Goal: Information Seeking & Learning: Learn about a topic

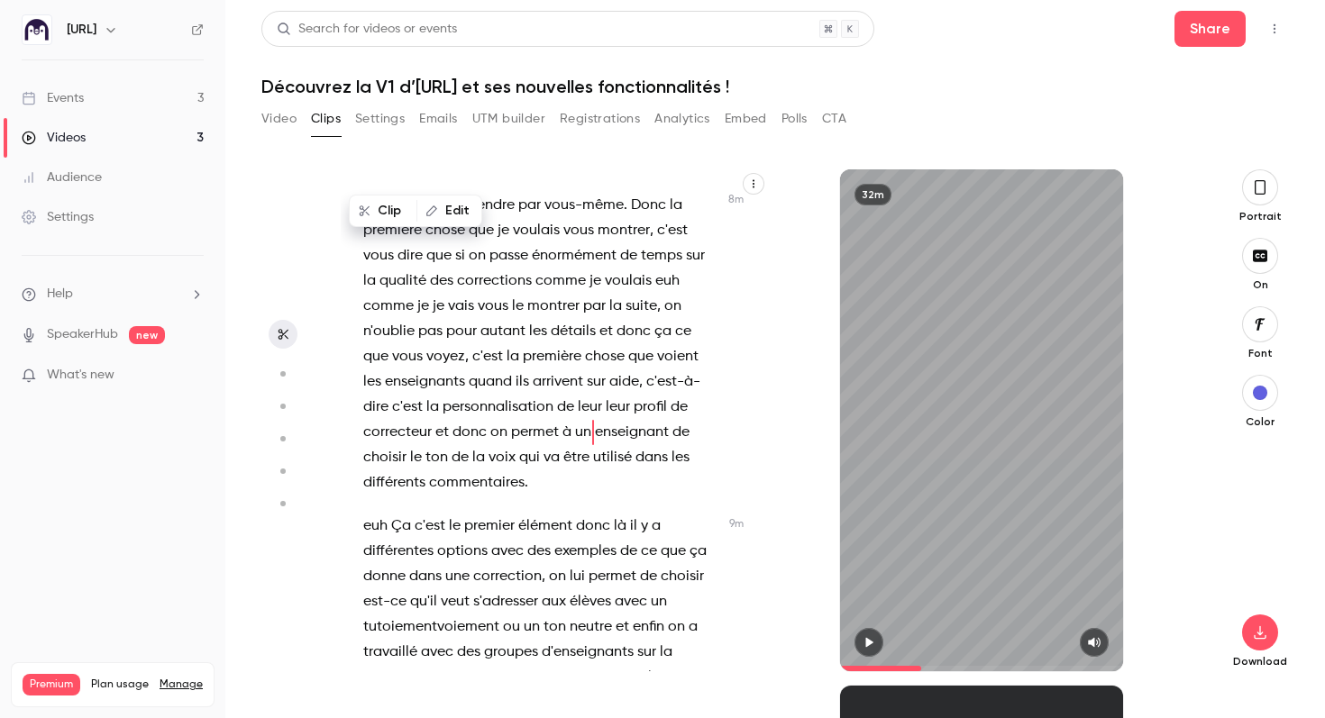
click at [890, 666] on span at bounding box center [880, 668] width 81 height 5
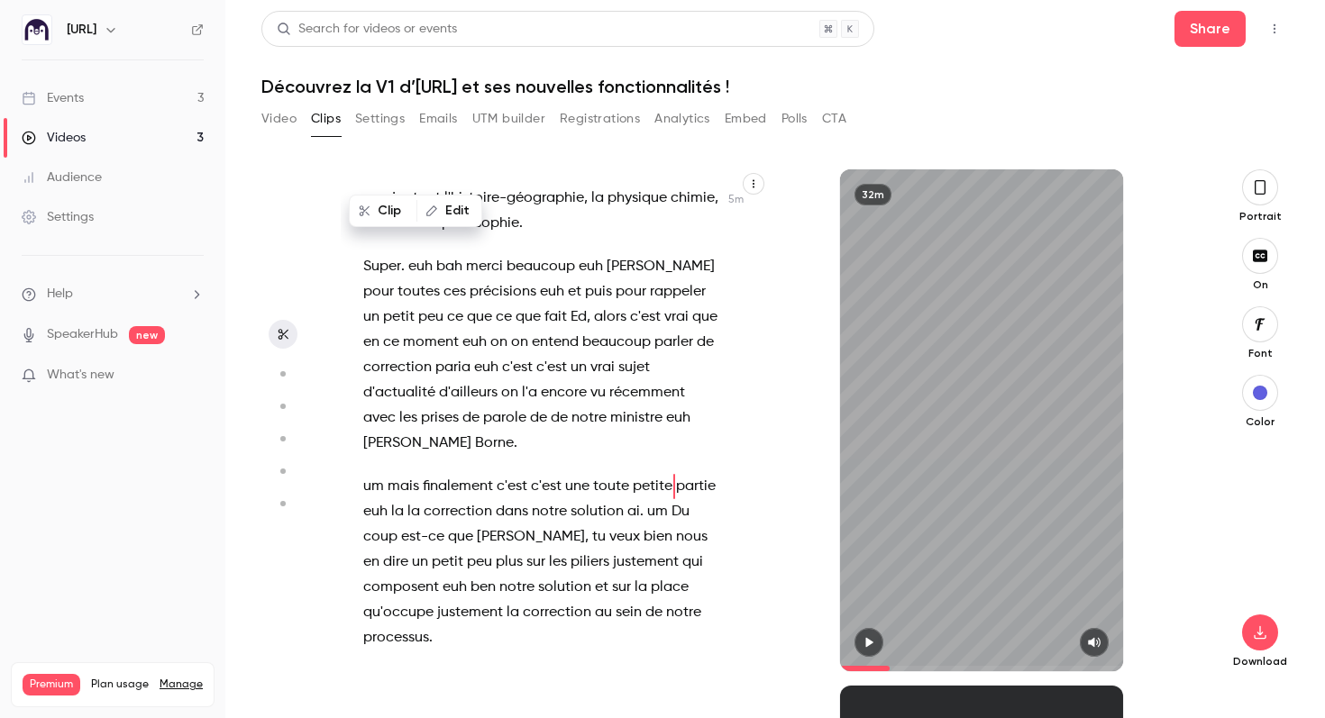
click at [867, 666] on span at bounding box center [865, 668] width 50 height 5
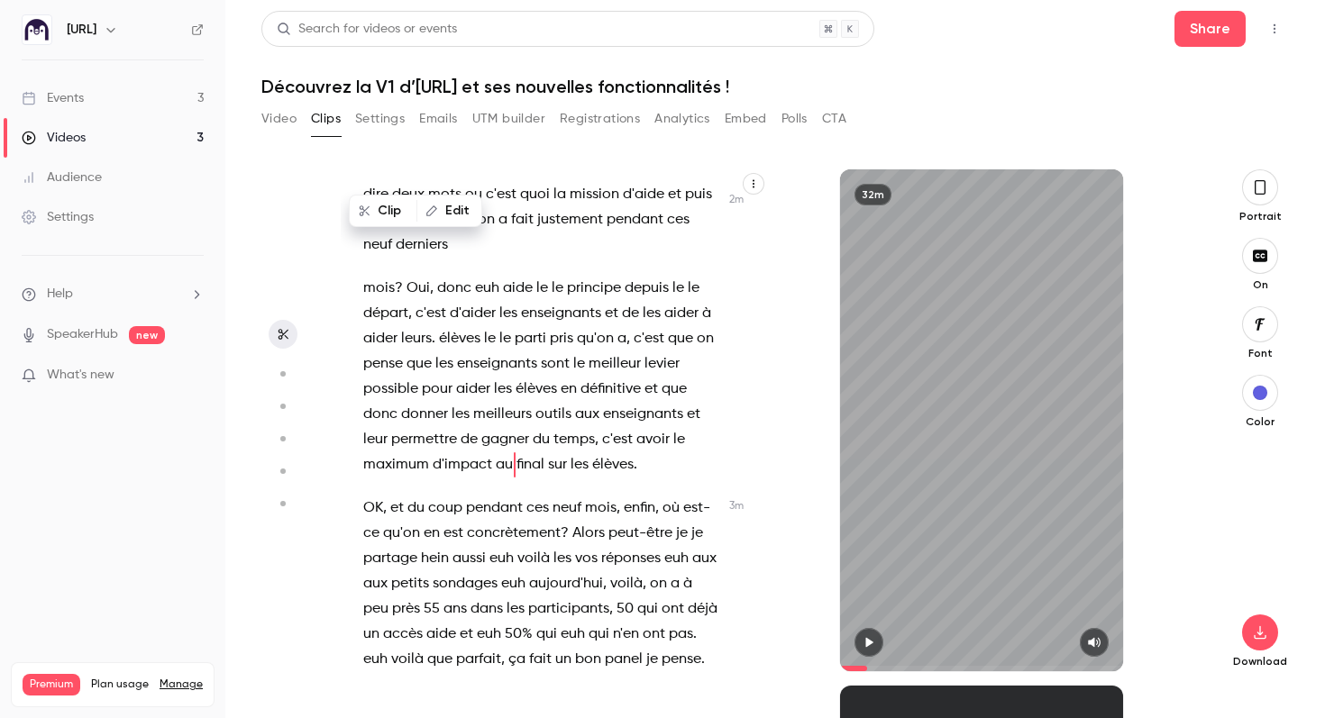
click at [855, 666] on span at bounding box center [853, 668] width 27 height 5
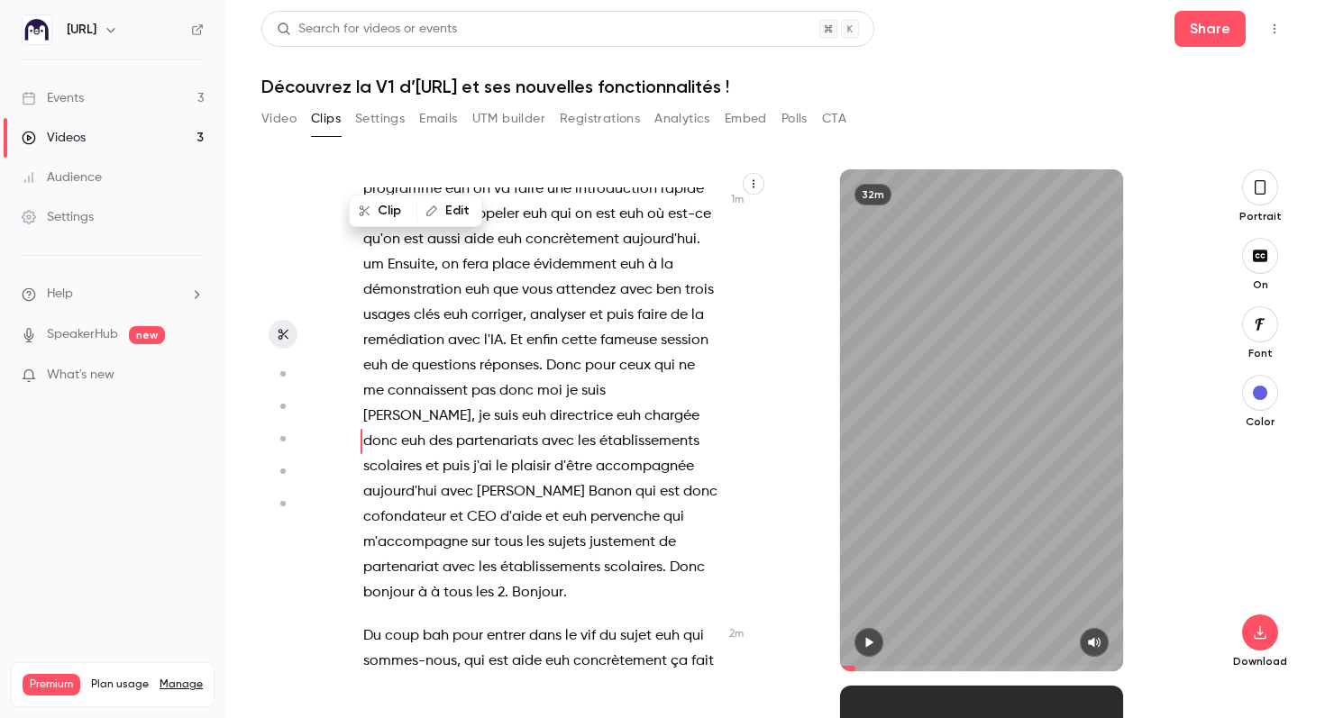
scroll to position [677, 0]
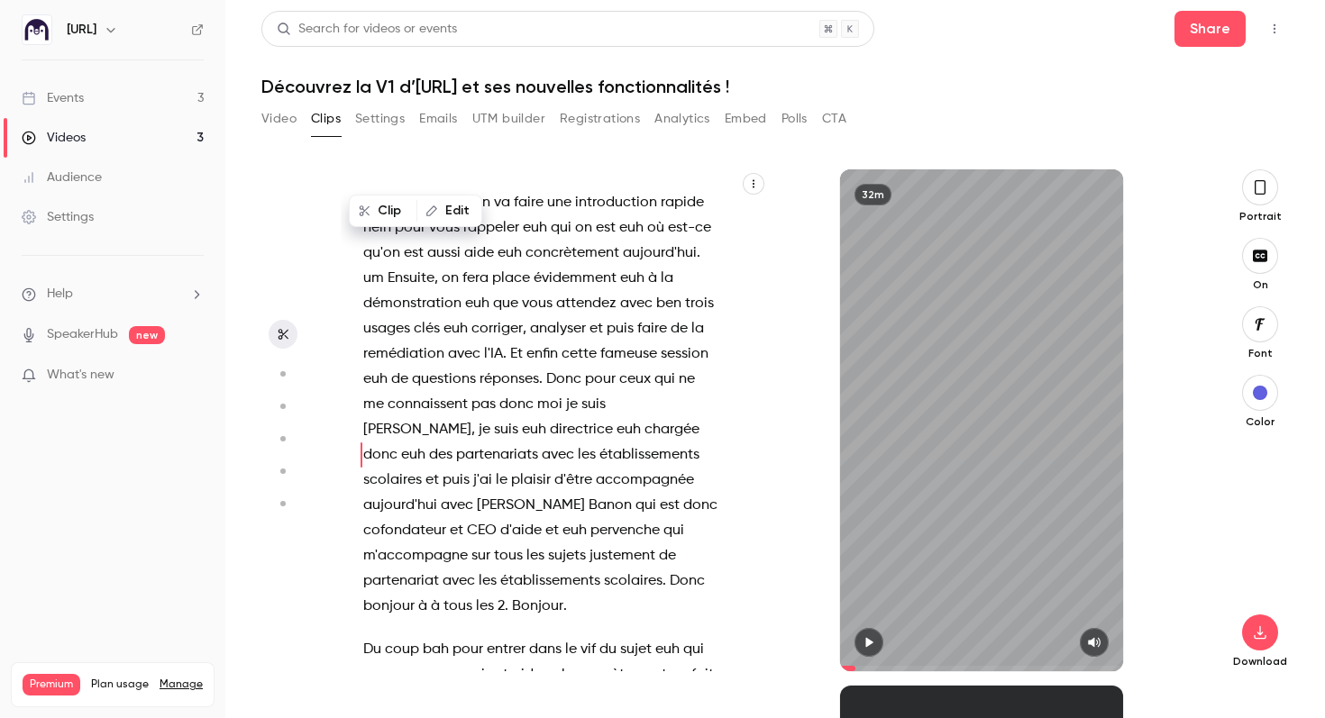
click at [872, 664] on span at bounding box center [981, 668] width 282 height 29
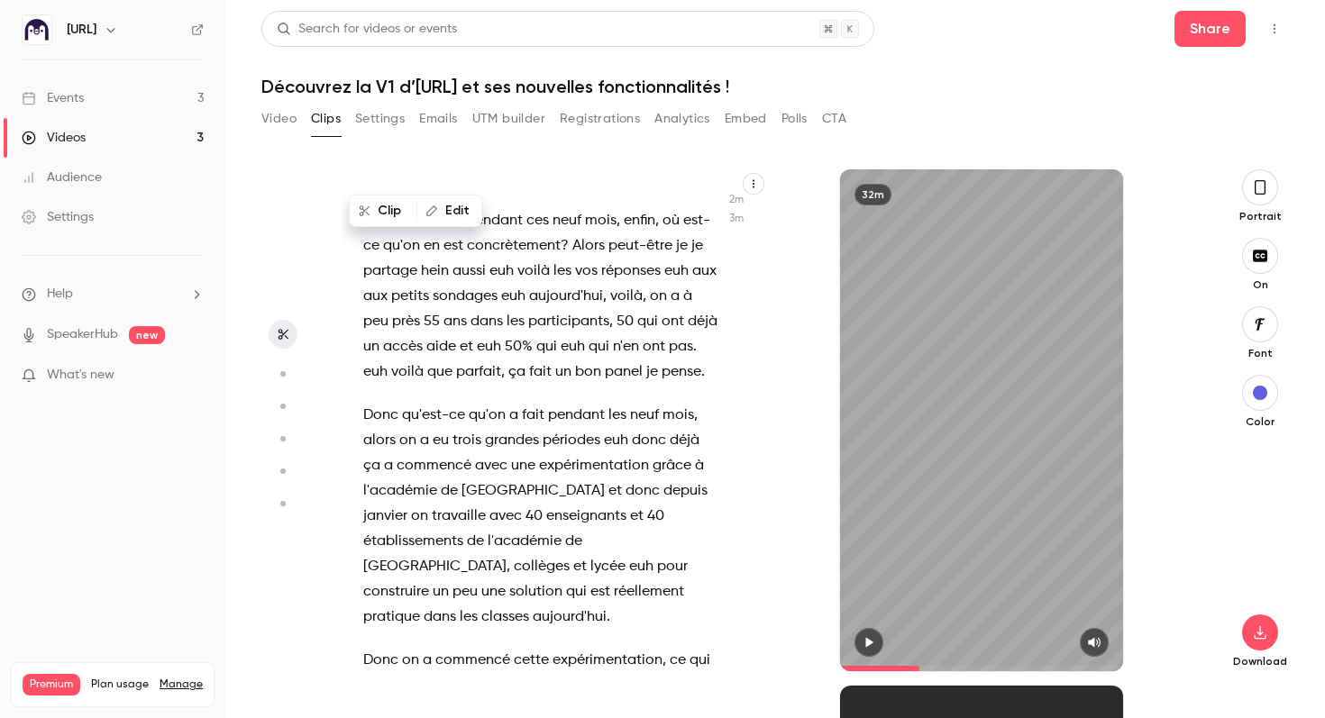
click at [919, 662] on span at bounding box center [981, 668] width 282 height 29
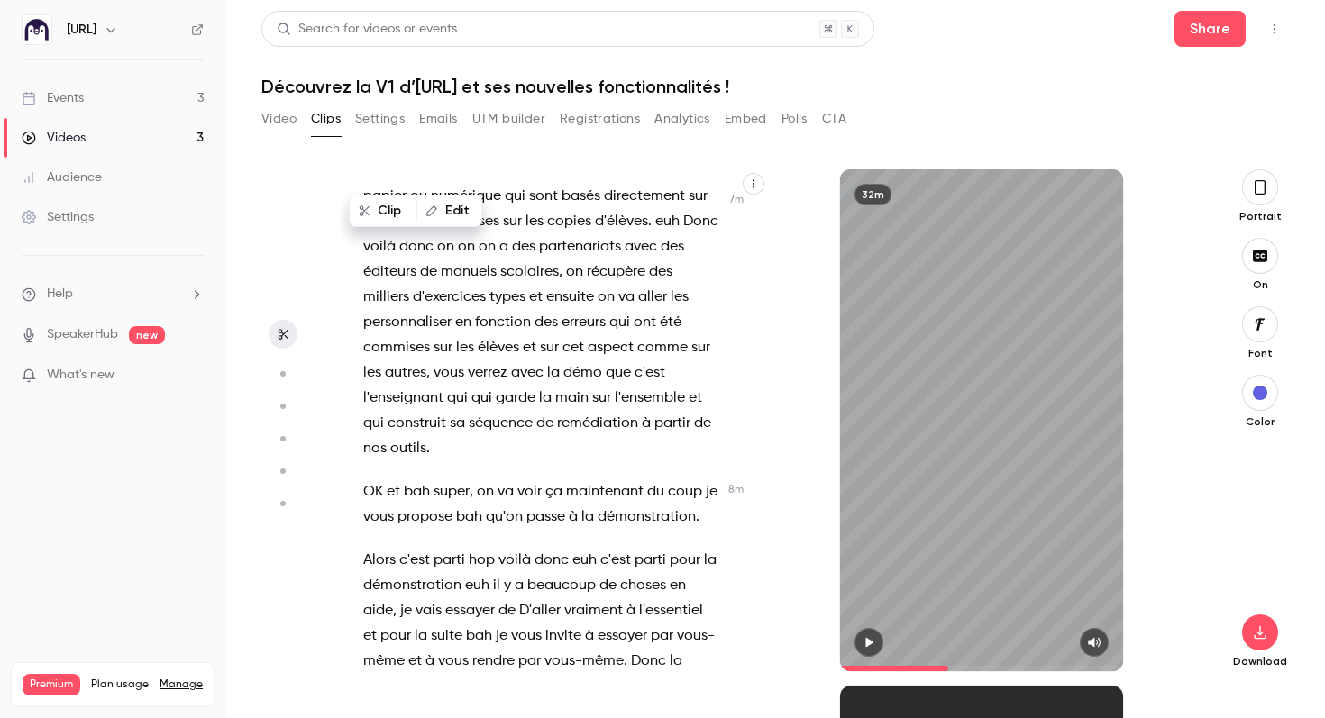
click at [948, 661] on span at bounding box center [981, 668] width 282 height 29
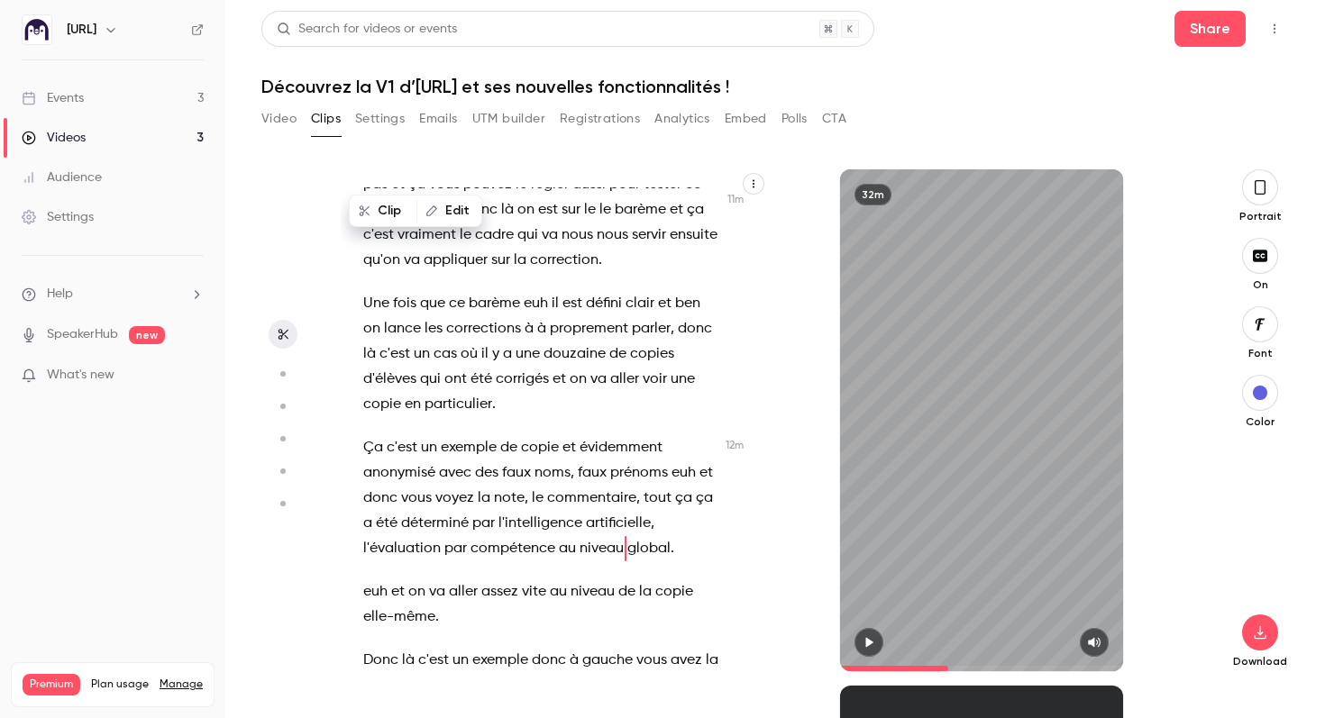
click at [1058, 664] on span at bounding box center [981, 668] width 282 height 29
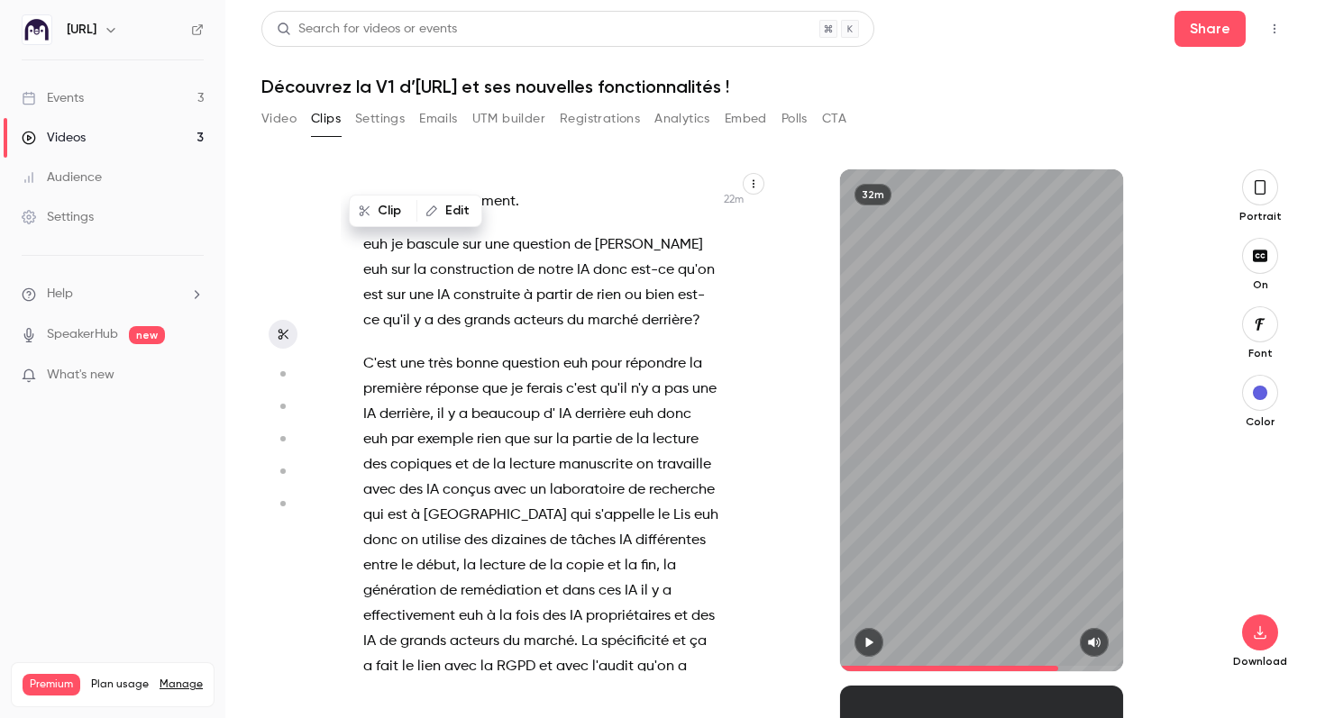
click at [1084, 664] on span at bounding box center [981, 668] width 282 height 29
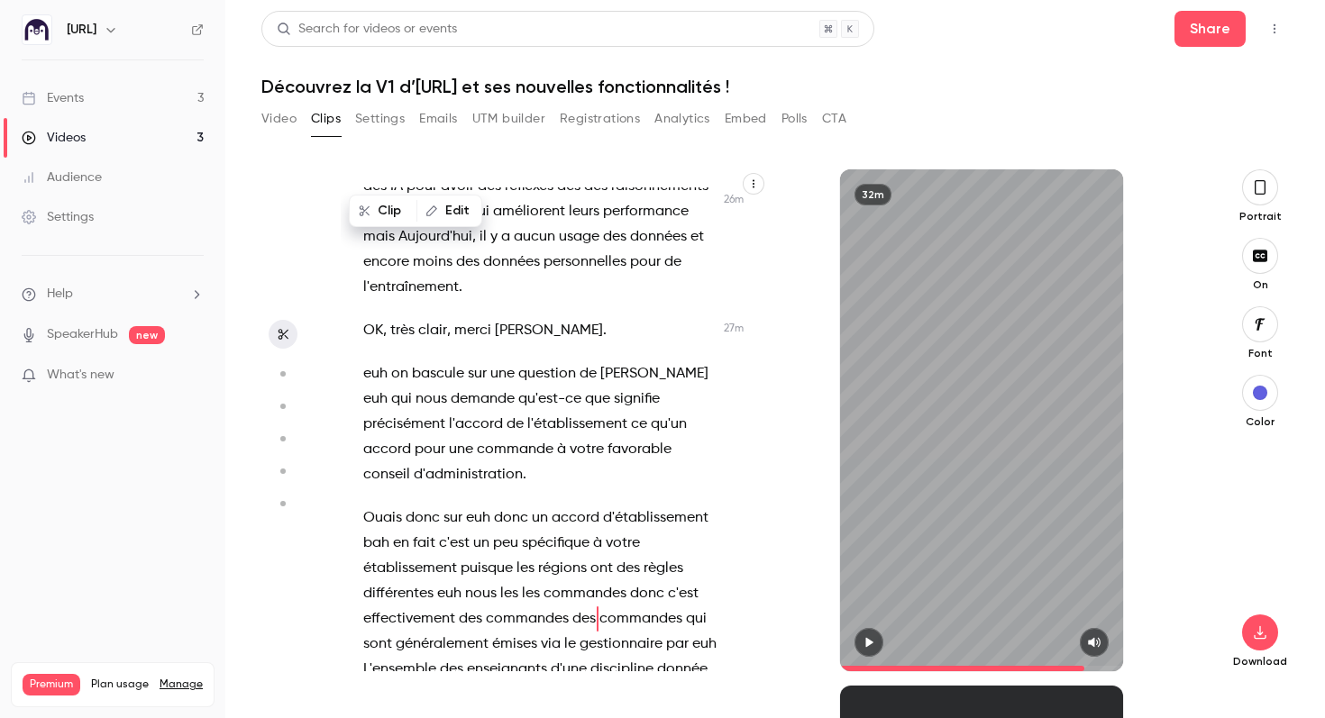
click at [871, 669] on span at bounding box center [962, 668] width 244 height 5
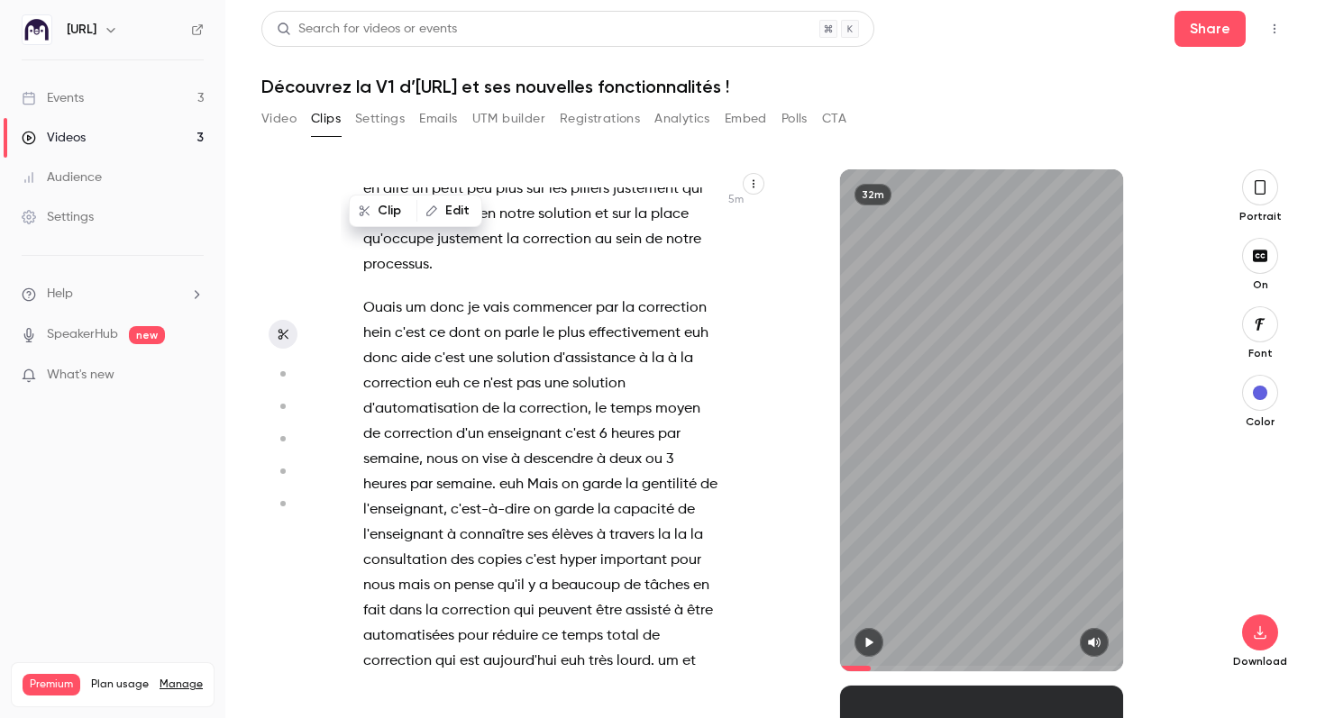
click at [844, 666] on span at bounding box center [855, 668] width 31 height 5
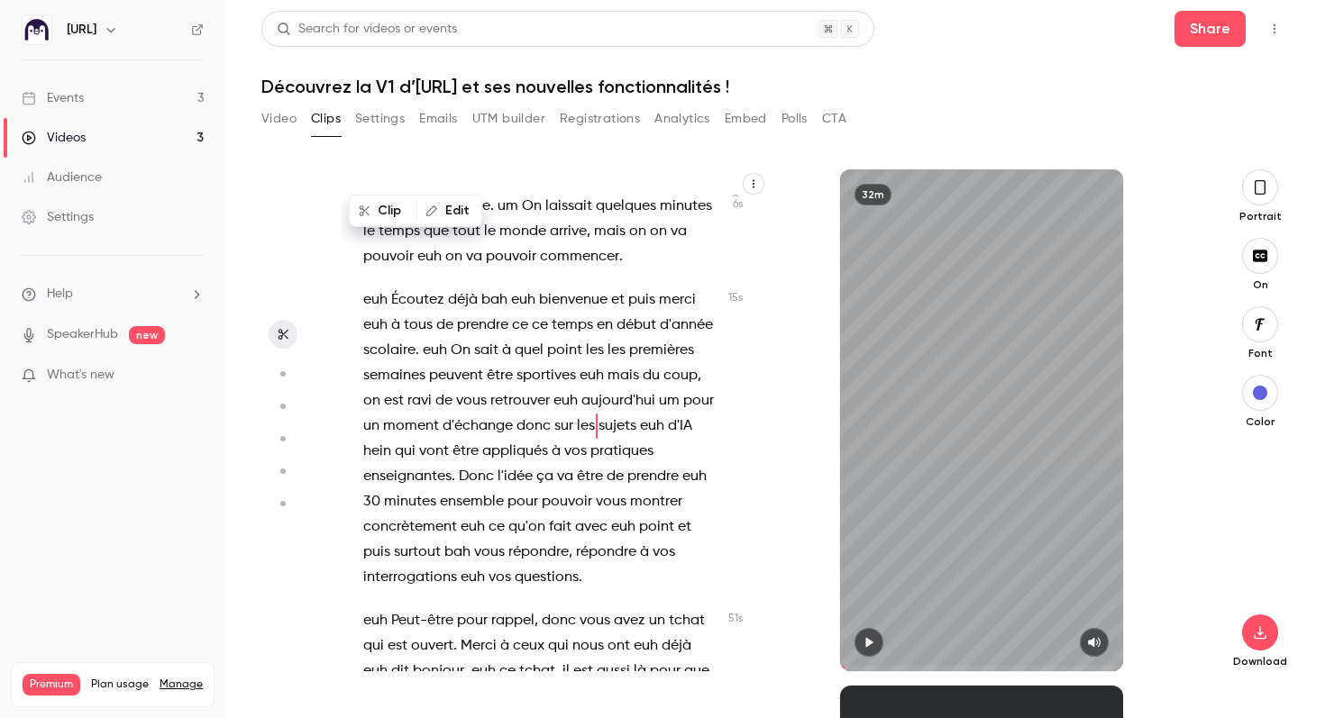
scroll to position [35, 0]
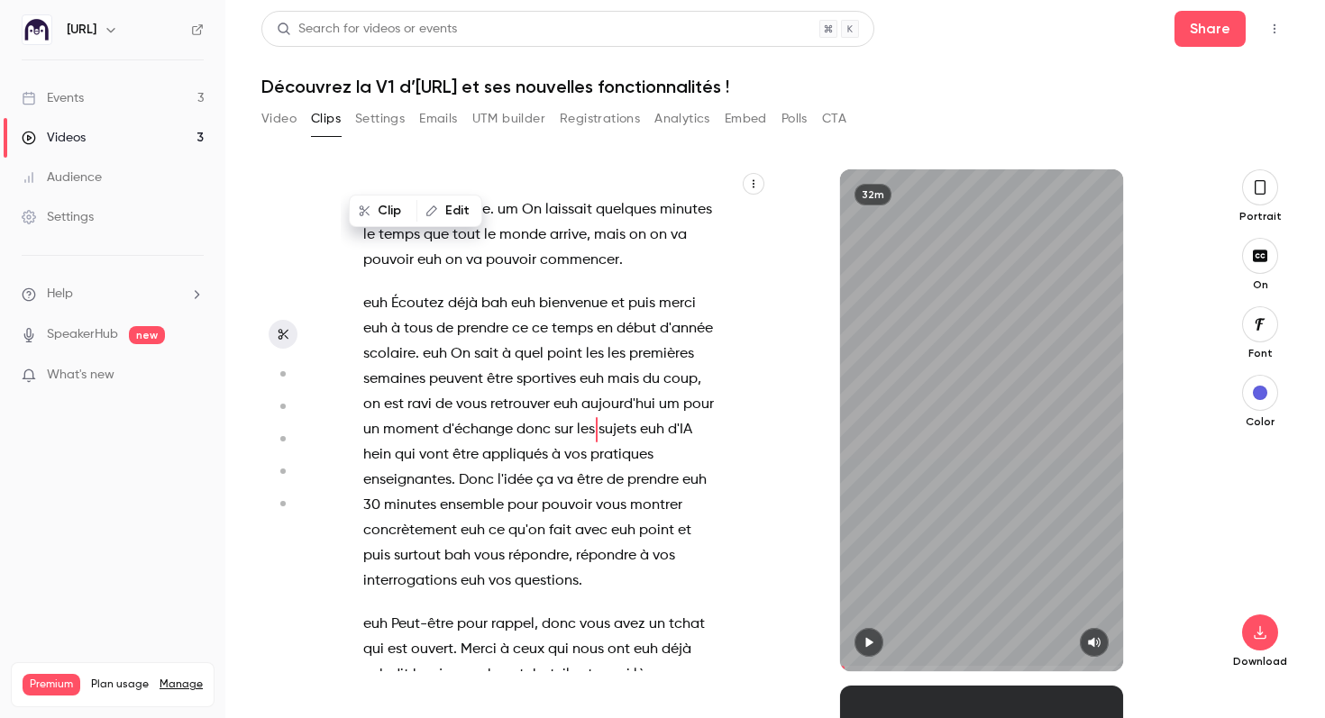
click at [534, 260] on span "pouvoir" at bounding box center [511, 260] width 50 height 25
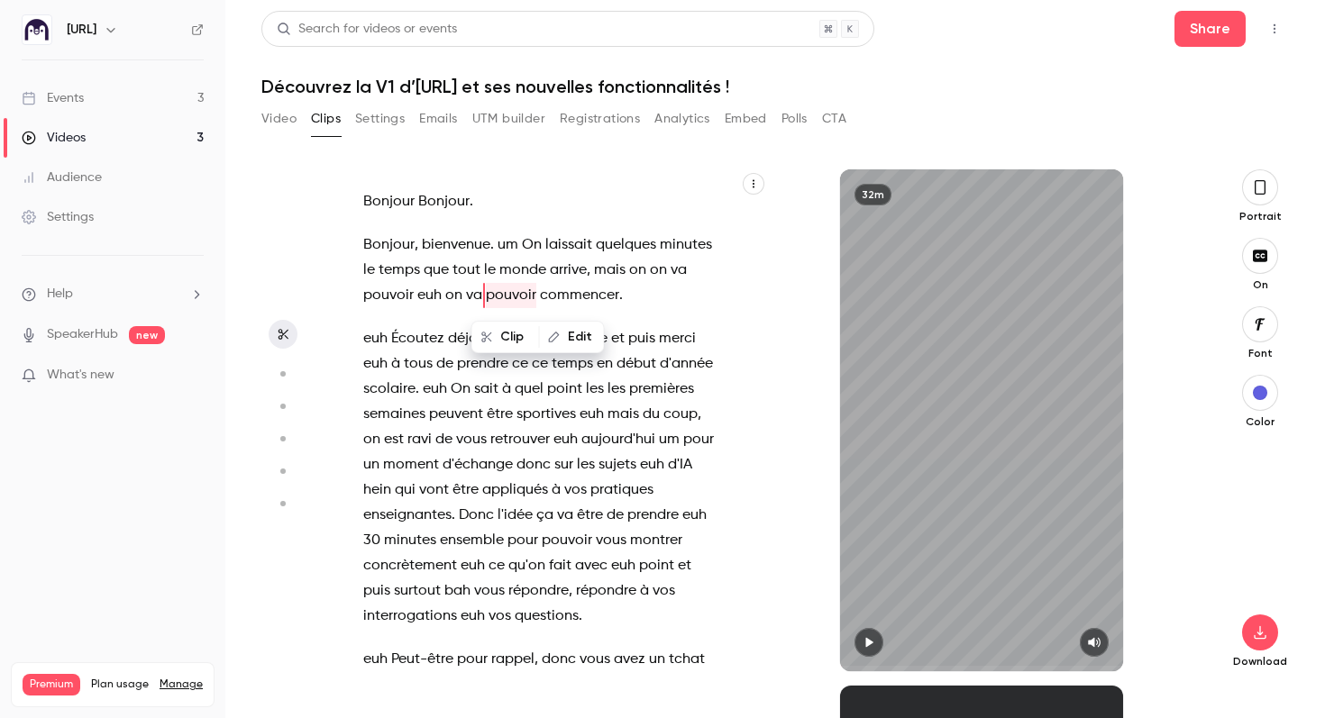
click at [859, 669] on span at bounding box center [981, 668] width 282 height 5
click at [442, 242] on span "bienvenue" at bounding box center [456, 245] width 68 height 25
type input "***"
click at [286, 123] on button "Video" at bounding box center [278, 119] width 35 height 29
